Goal: Navigation & Orientation: Find specific page/section

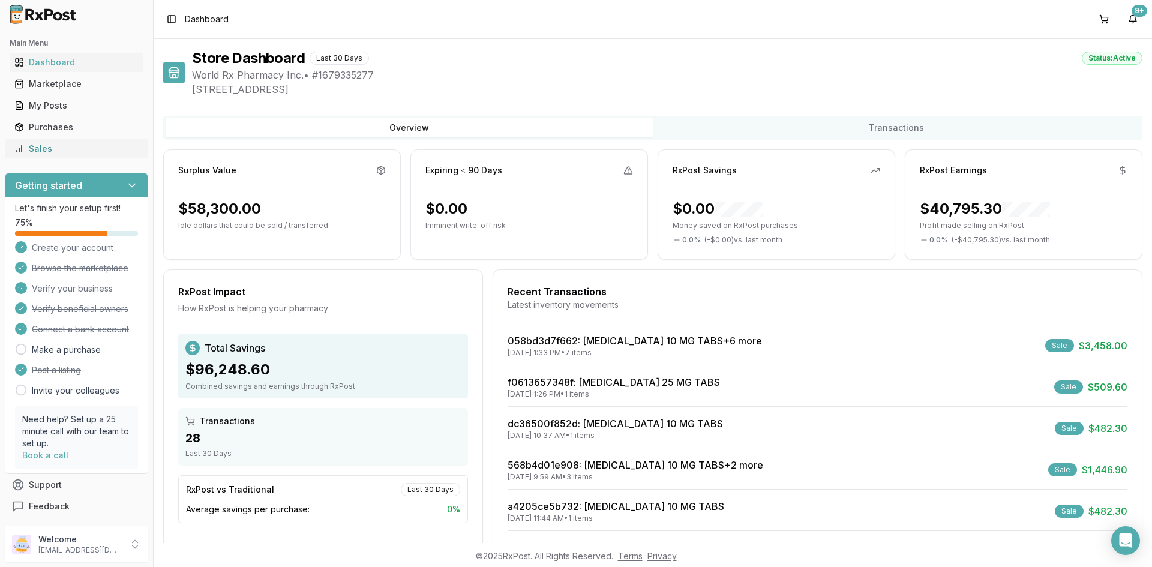
click at [34, 150] on div "Sales" at bounding box center [76, 149] width 124 height 12
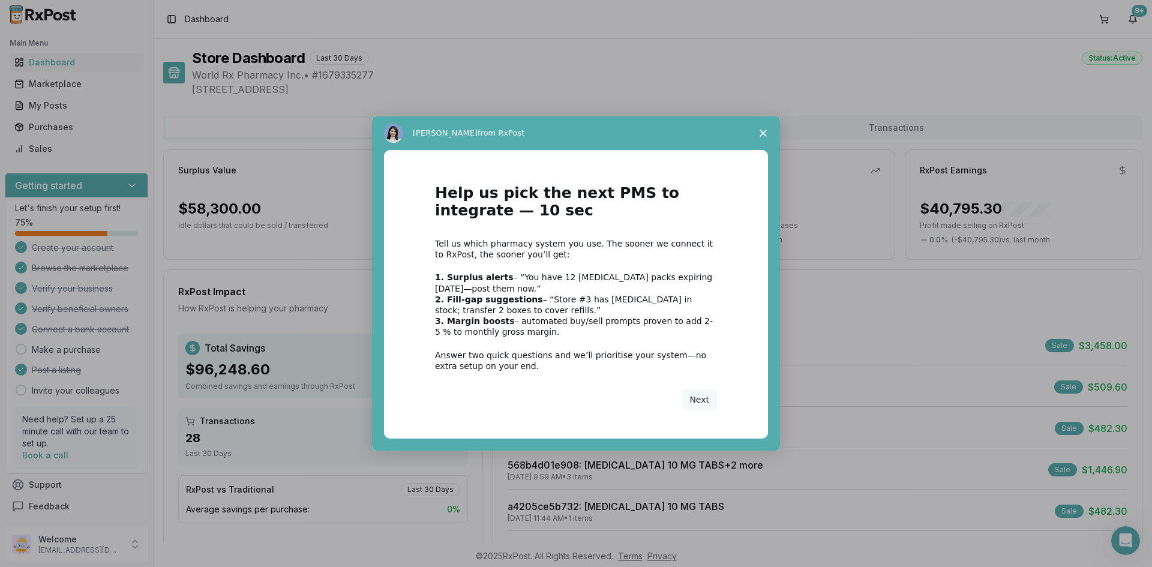
click at [765, 132] on polygon "Close survey" at bounding box center [763, 133] width 7 height 7
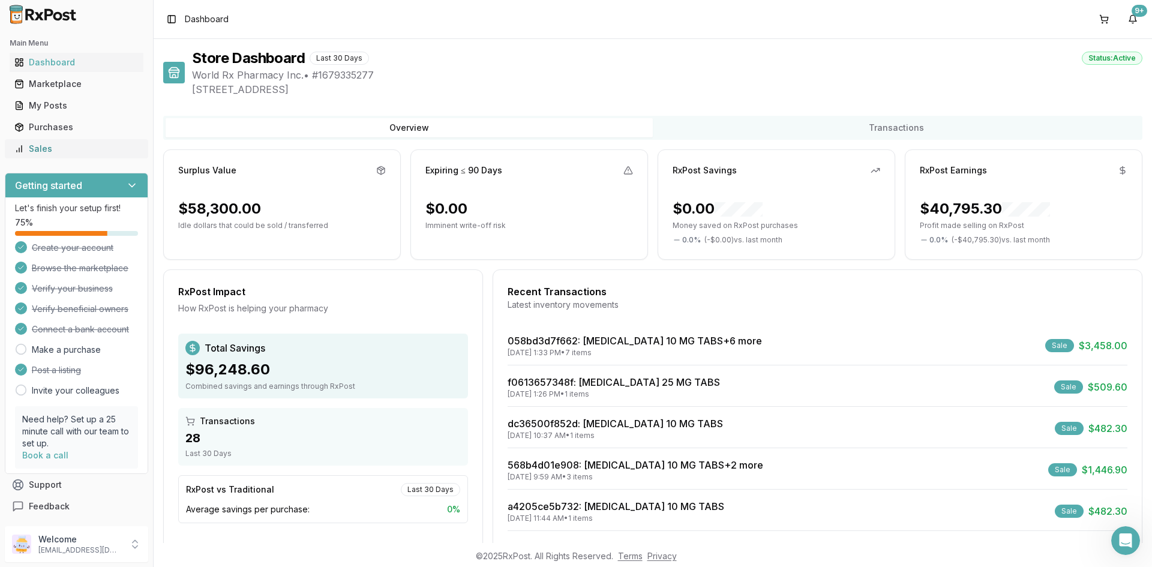
click at [71, 140] on link "Sales" at bounding box center [77, 149] width 134 height 22
click at [73, 144] on div "Sales" at bounding box center [76, 149] width 124 height 12
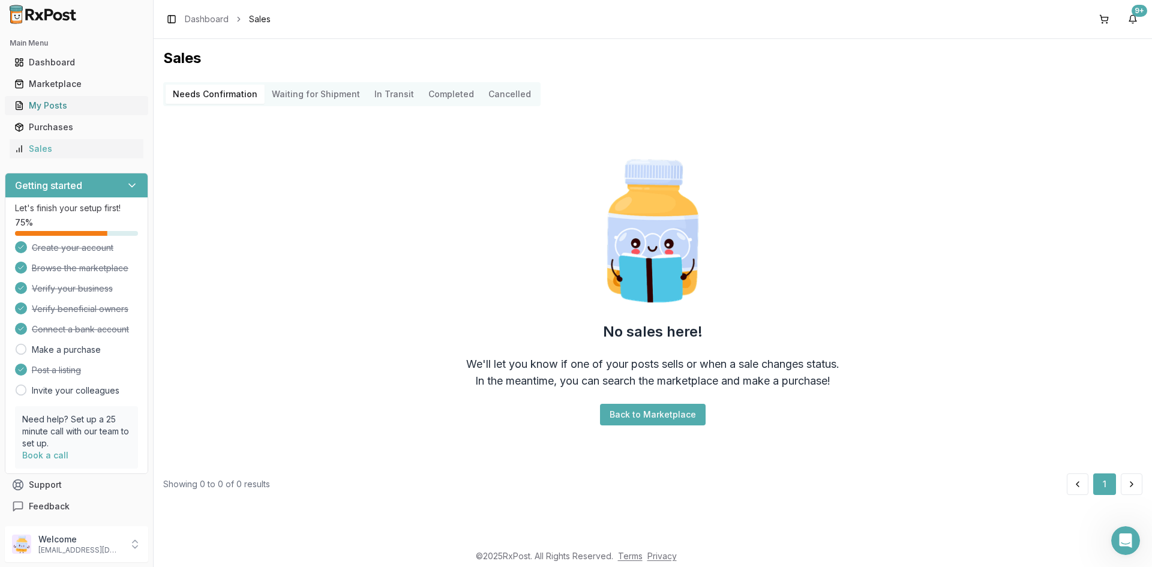
click at [74, 104] on div "My Posts" at bounding box center [76, 106] width 124 height 12
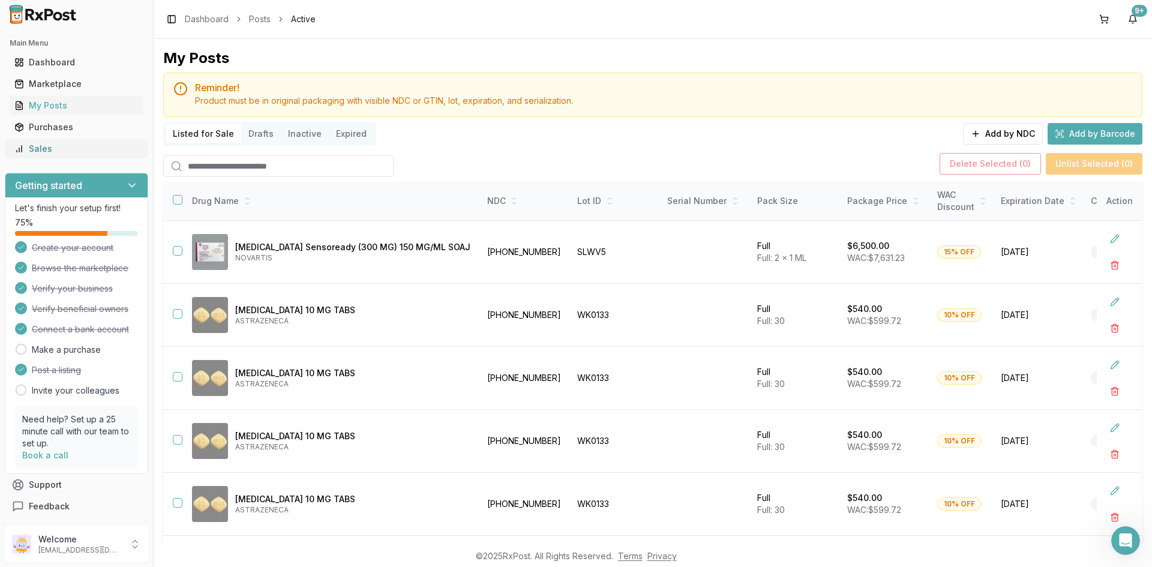
click at [79, 154] on div "Sales" at bounding box center [76, 149] width 124 height 12
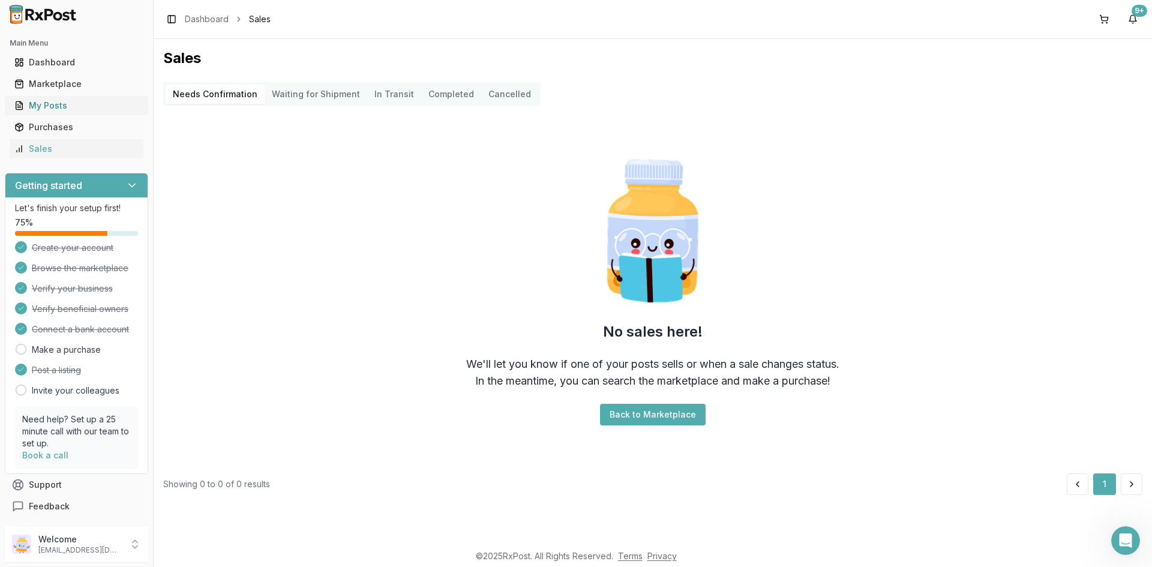
click at [57, 110] on div "My Posts" at bounding box center [76, 106] width 124 height 12
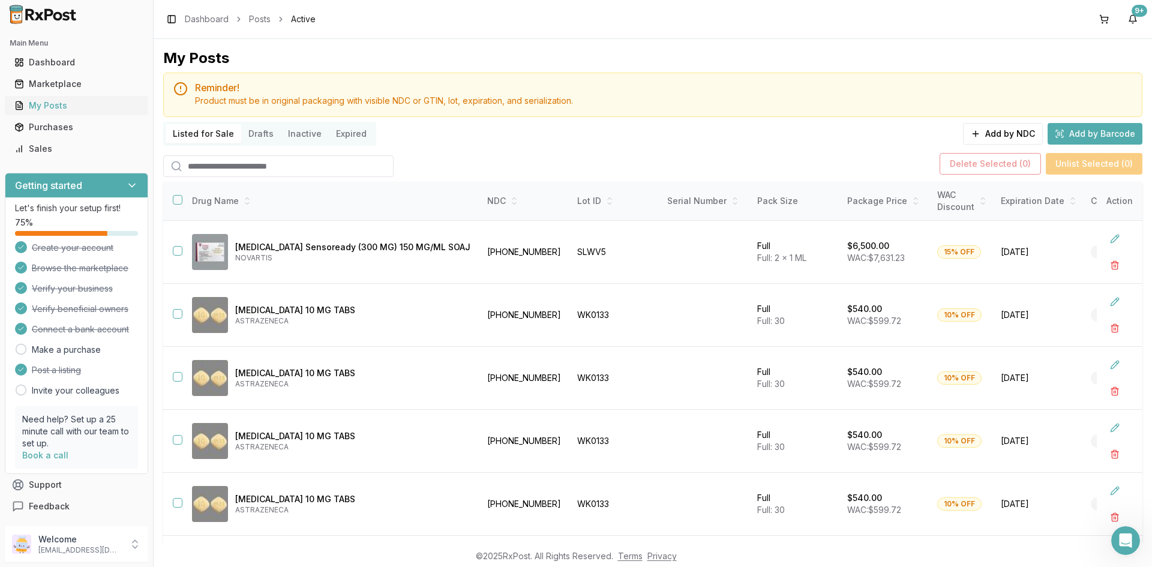
click at [50, 105] on div "My Posts" at bounding box center [76, 106] width 124 height 12
click at [97, 110] on div "My Posts" at bounding box center [76, 106] width 124 height 12
click at [115, 148] on div "Sales" at bounding box center [76, 149] width 124 height 12
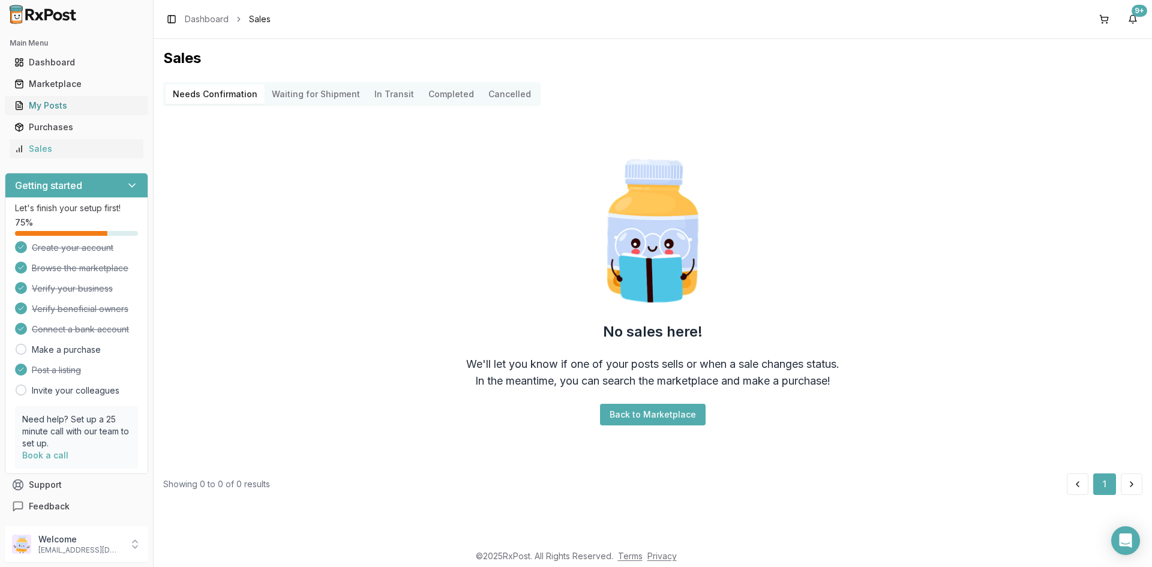
click at [22, 109] on icon at bounding box center [19, 105] width 7 height 8
